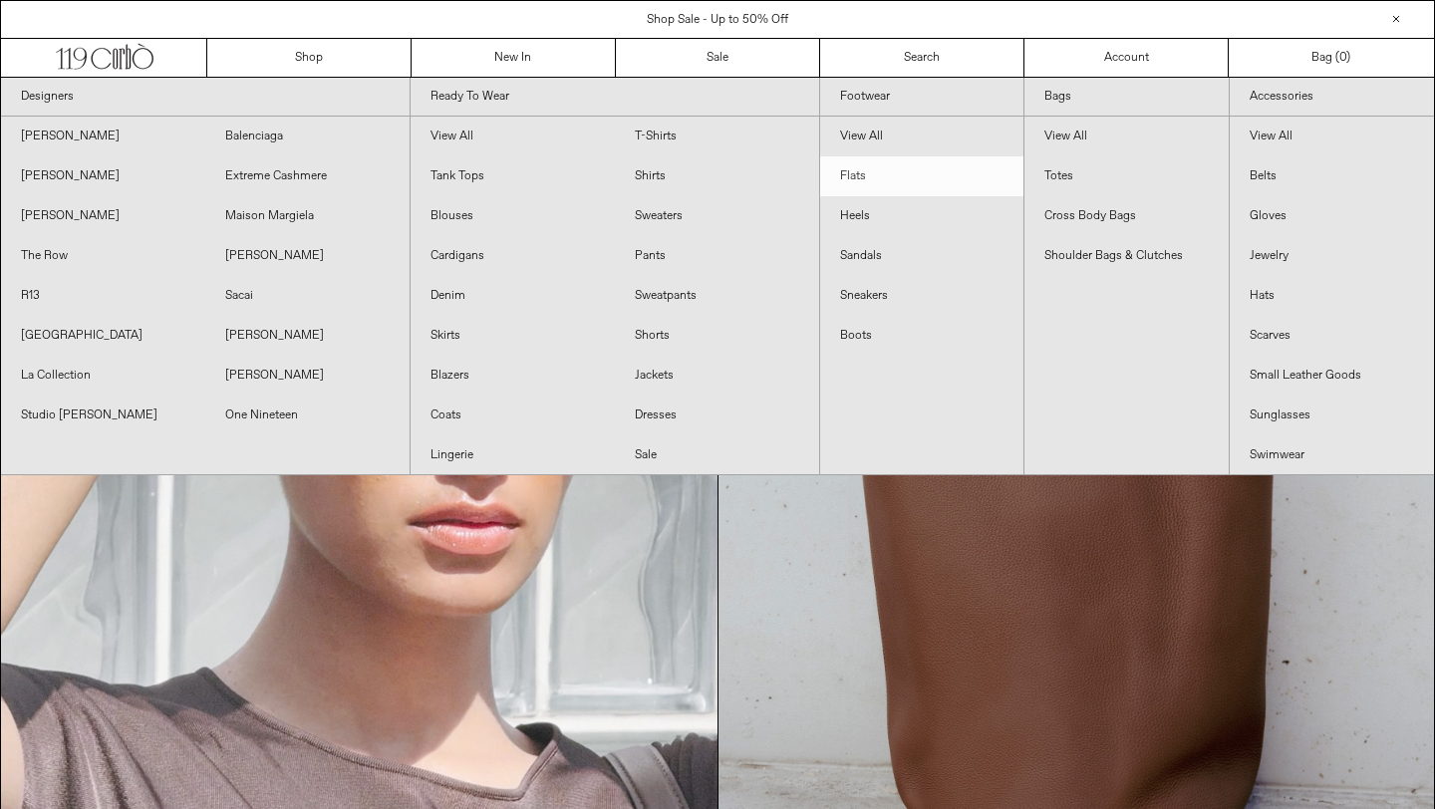
click at [855, 173] on link "Flats" at bounding box center [922, 176] width 204 height 40
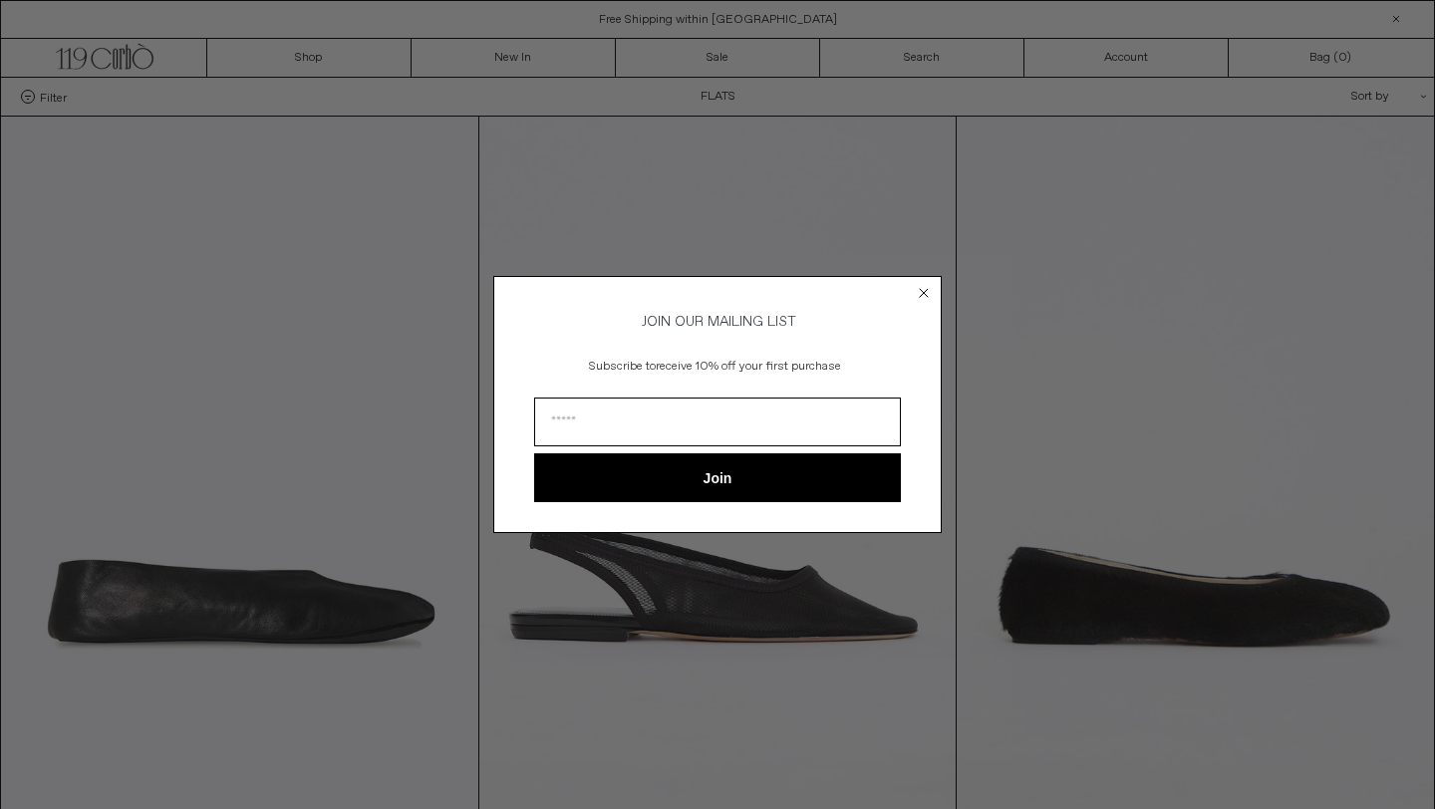
scroll to position [58, 0]
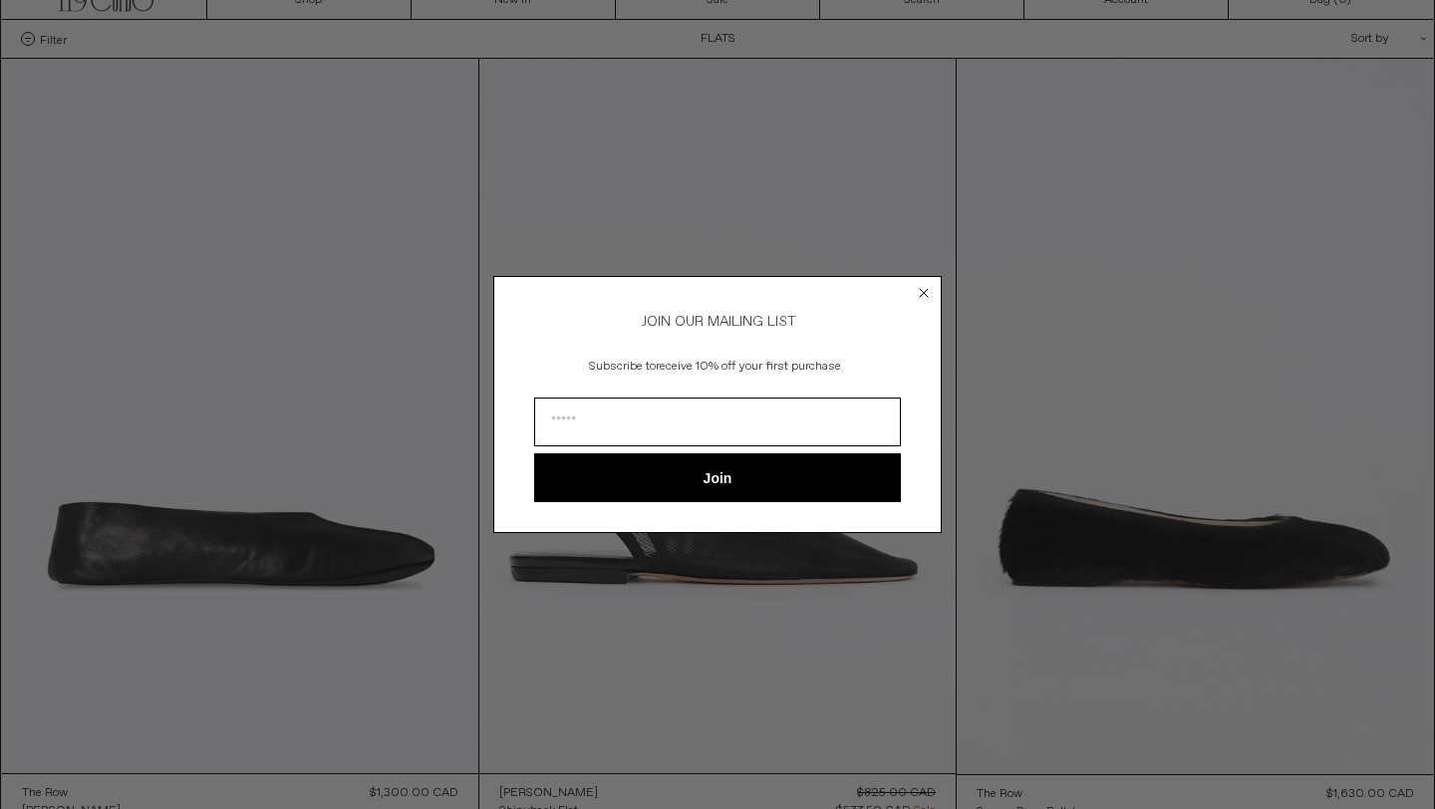
click at [929, 283] on circle "Close dialog" at bounding box center [924, 292] width 19 height 19
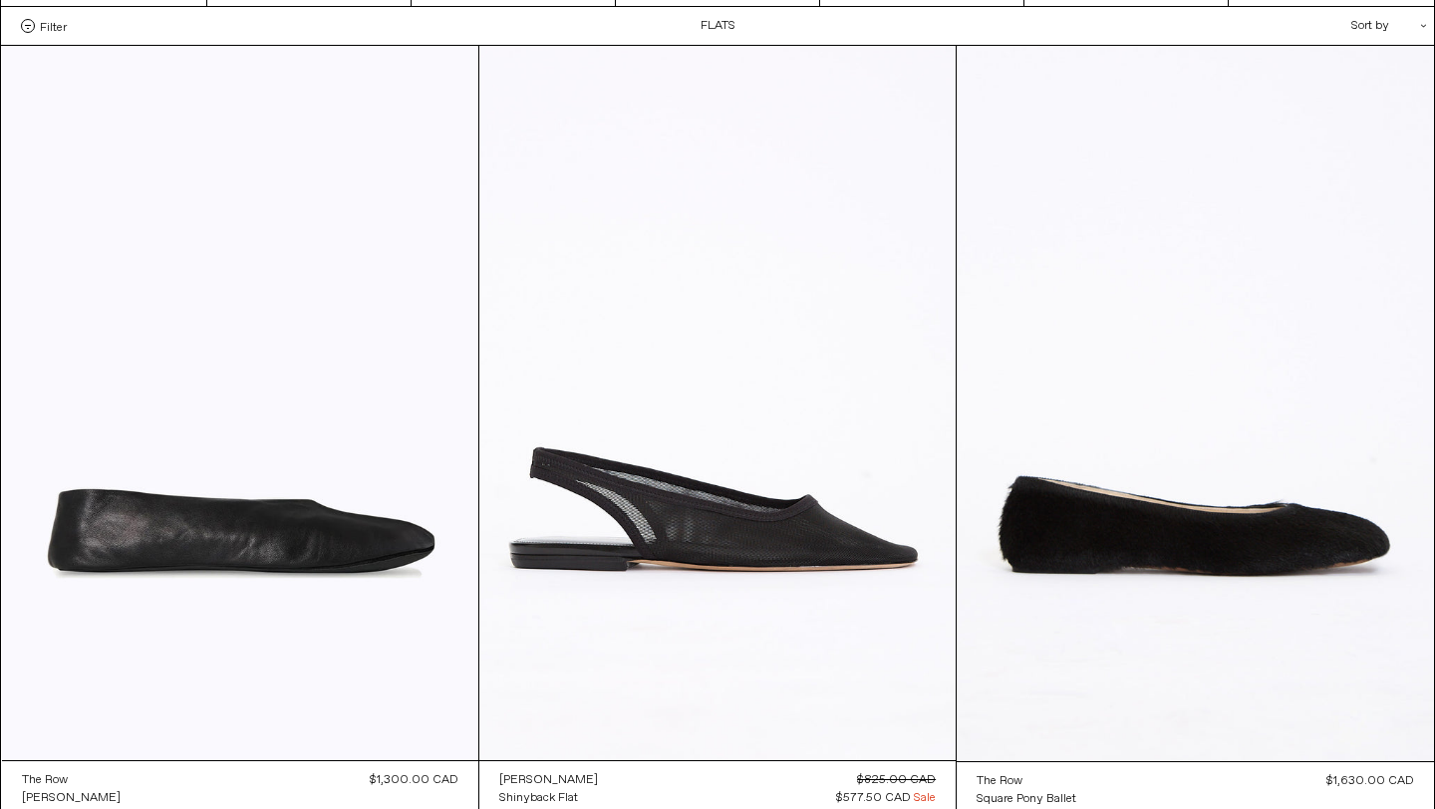
scroll to position [0, 0]
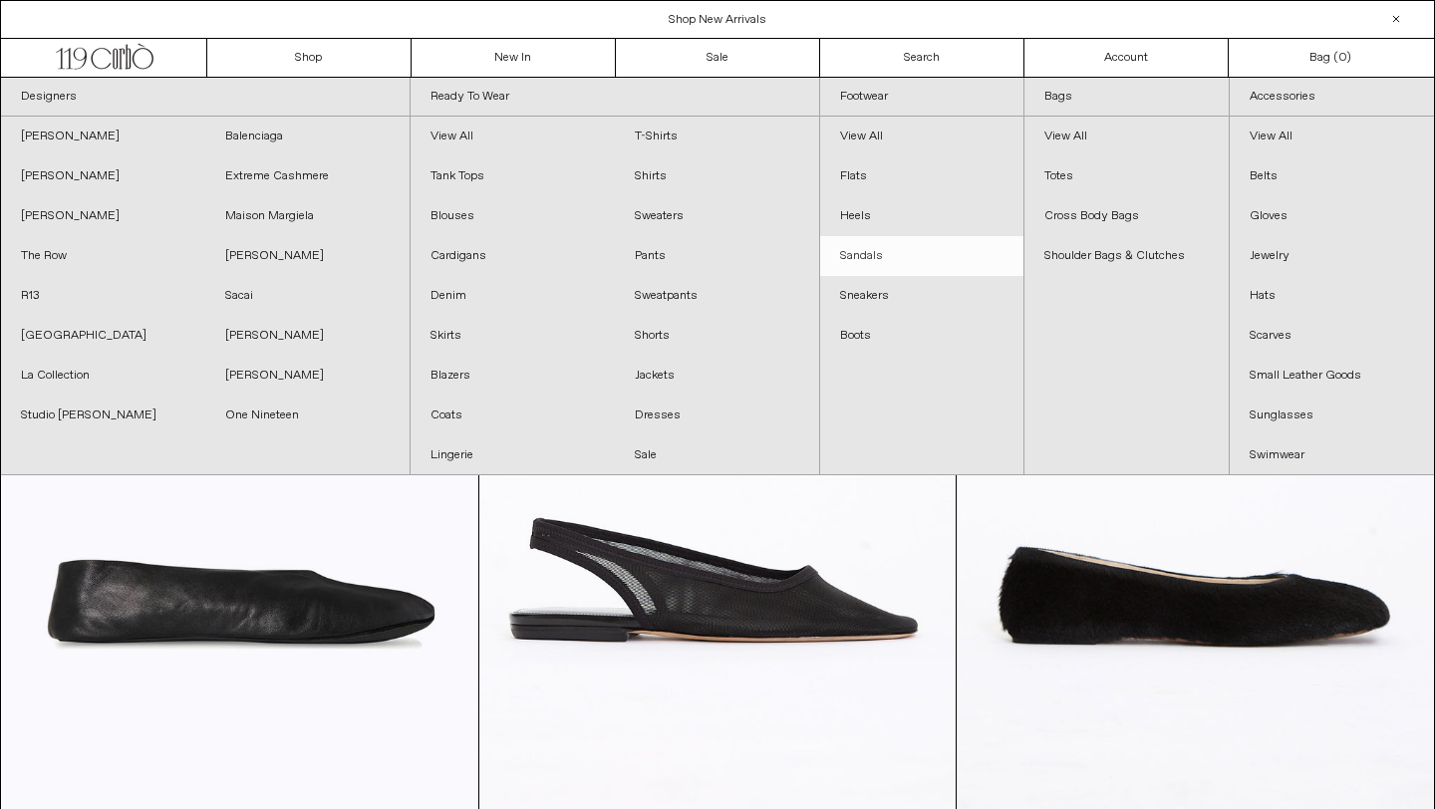
click at [864, 247] on link "Sandals" at bounding box center [922, 256] width 204 height 40
